Goal: Information Seeking & Learning: Learn about a topic

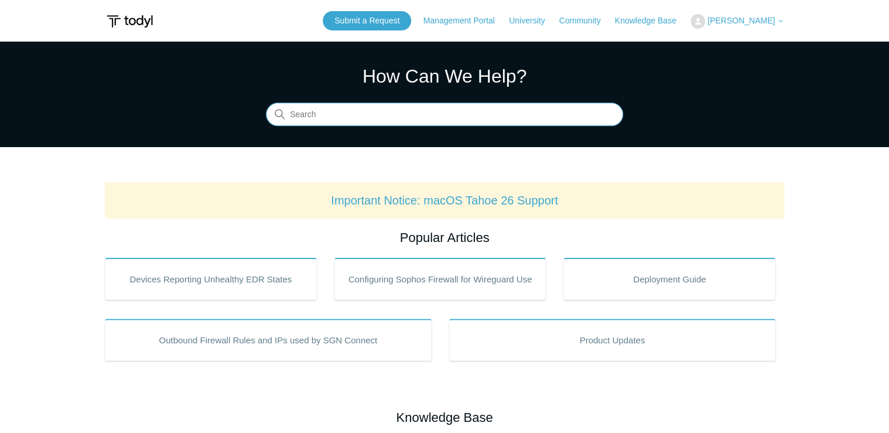
click at [372, 117] on input "Search" at bounding box center [444, 114] width 357 height 23
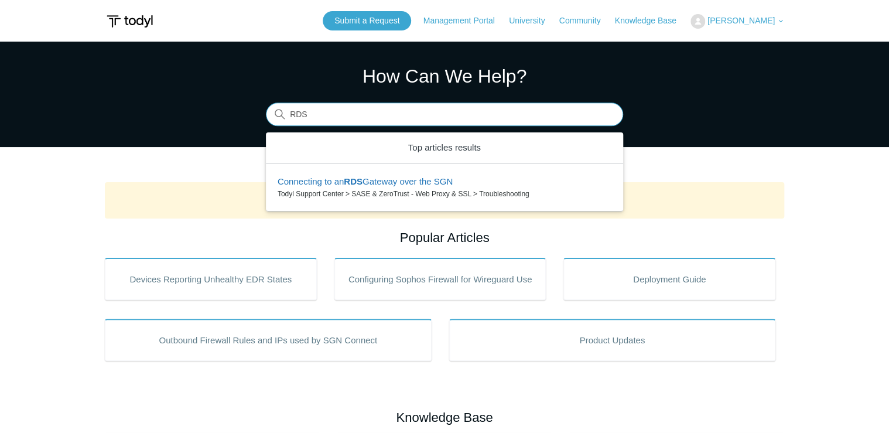
type input "RDS"
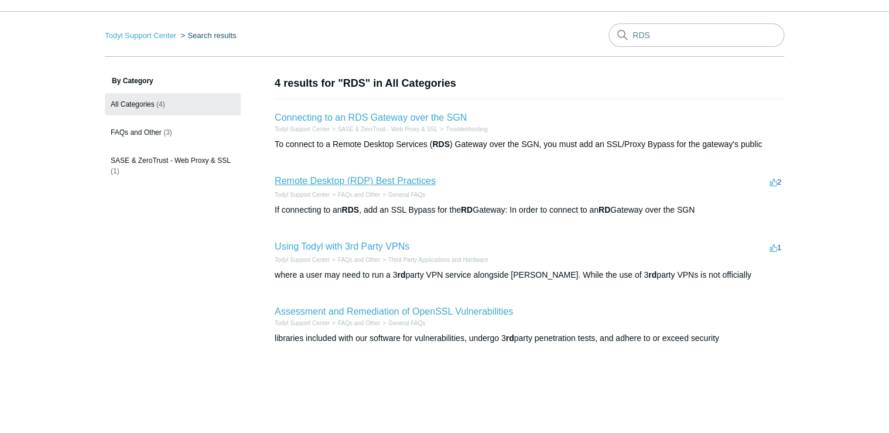
scroll to position [47, 0]
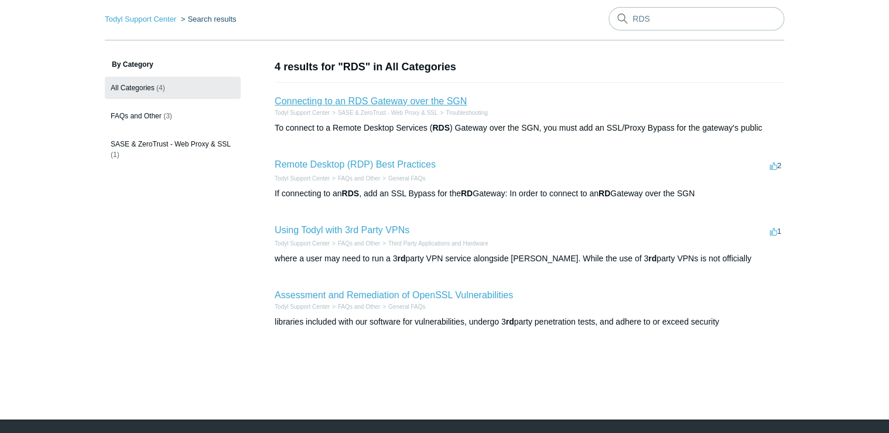
click at [400, 104] on link "Connecting to an RDS Gateway over the SGN" at bounding box center [371, 101] width 192 height 10
click at [331, 162] on link "Remote Desktop (RDP) Best Practices" at bounding box center [355, 164] width 161 height 10
click at [326, 163] on link "Remote Desktop (RDP) Best Practices" at bounding box center [355, 164] width 161 height 10
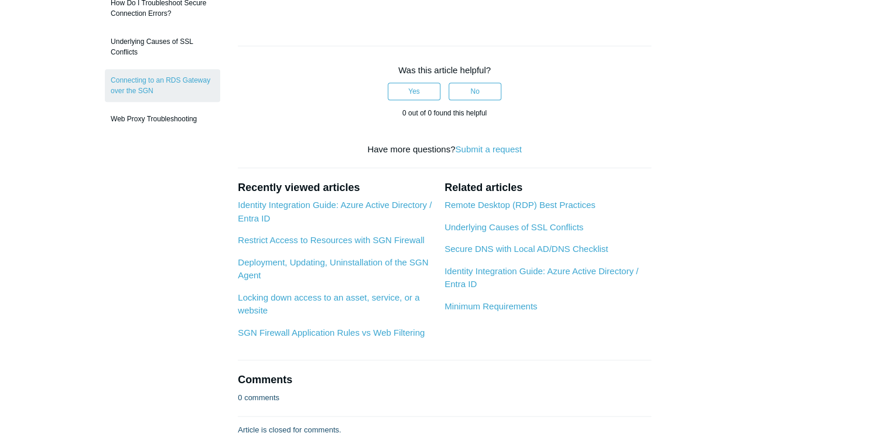
scroll to position [94, 0]
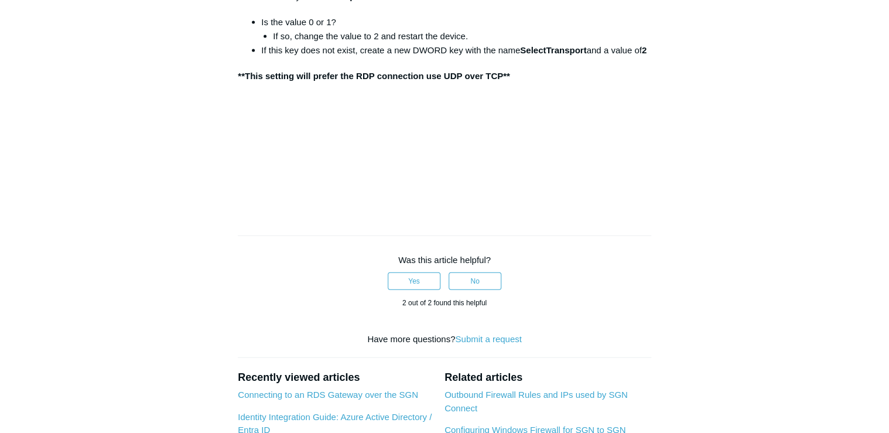
scroll to position [1124, 0]
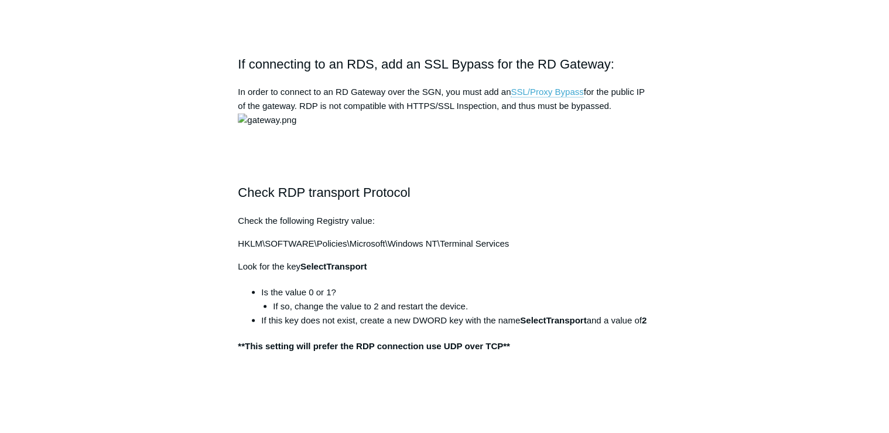
scroll to position [983, 0]
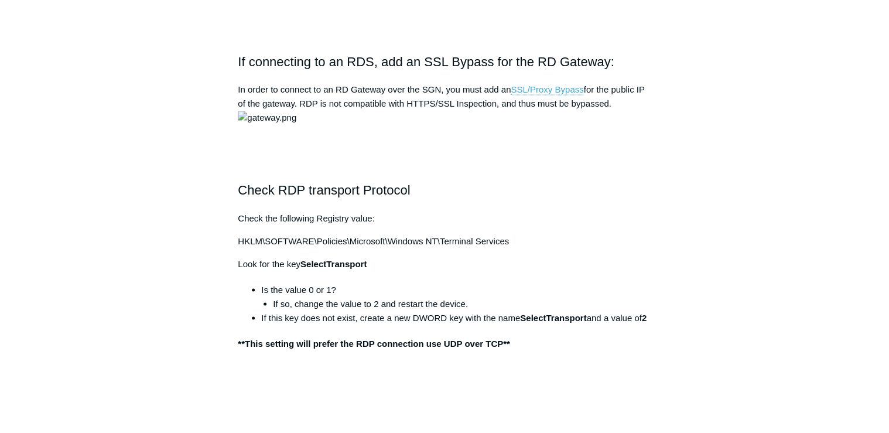
drag, startPoint x: 557, startPoint y: 246, endPoint x: 613, endPoint y: 244, distance: 55.6
copy li "[URL]"
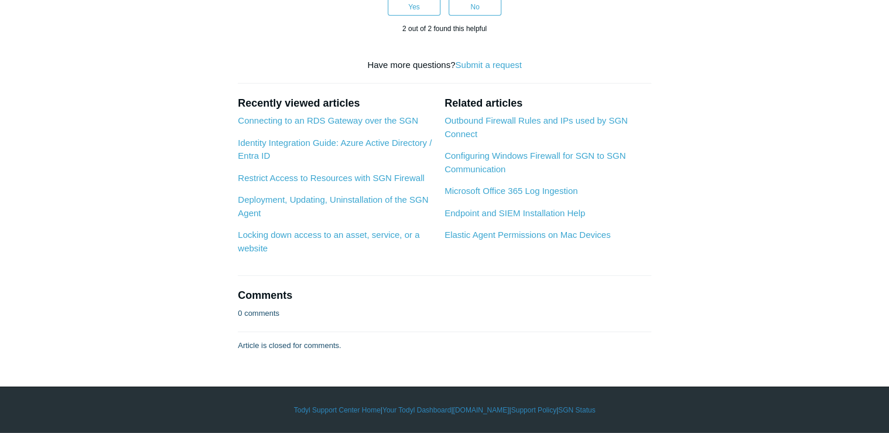
scroll to position [1873, 0]
